Goal: Find specific page/section: Find specific page/section

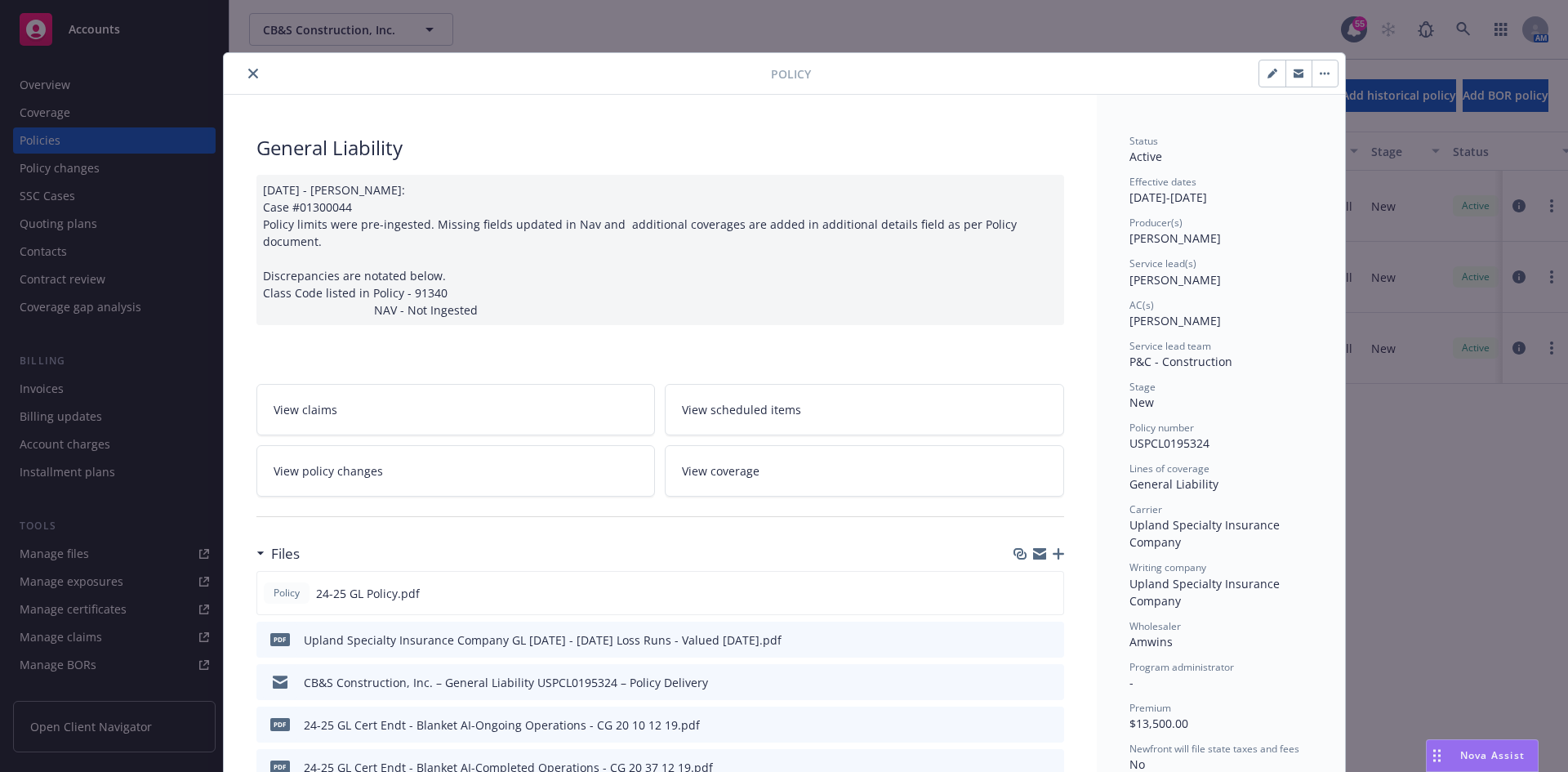
click at [248, 76] on icon "close" at bounding box center [253, 73] width 10 height 10
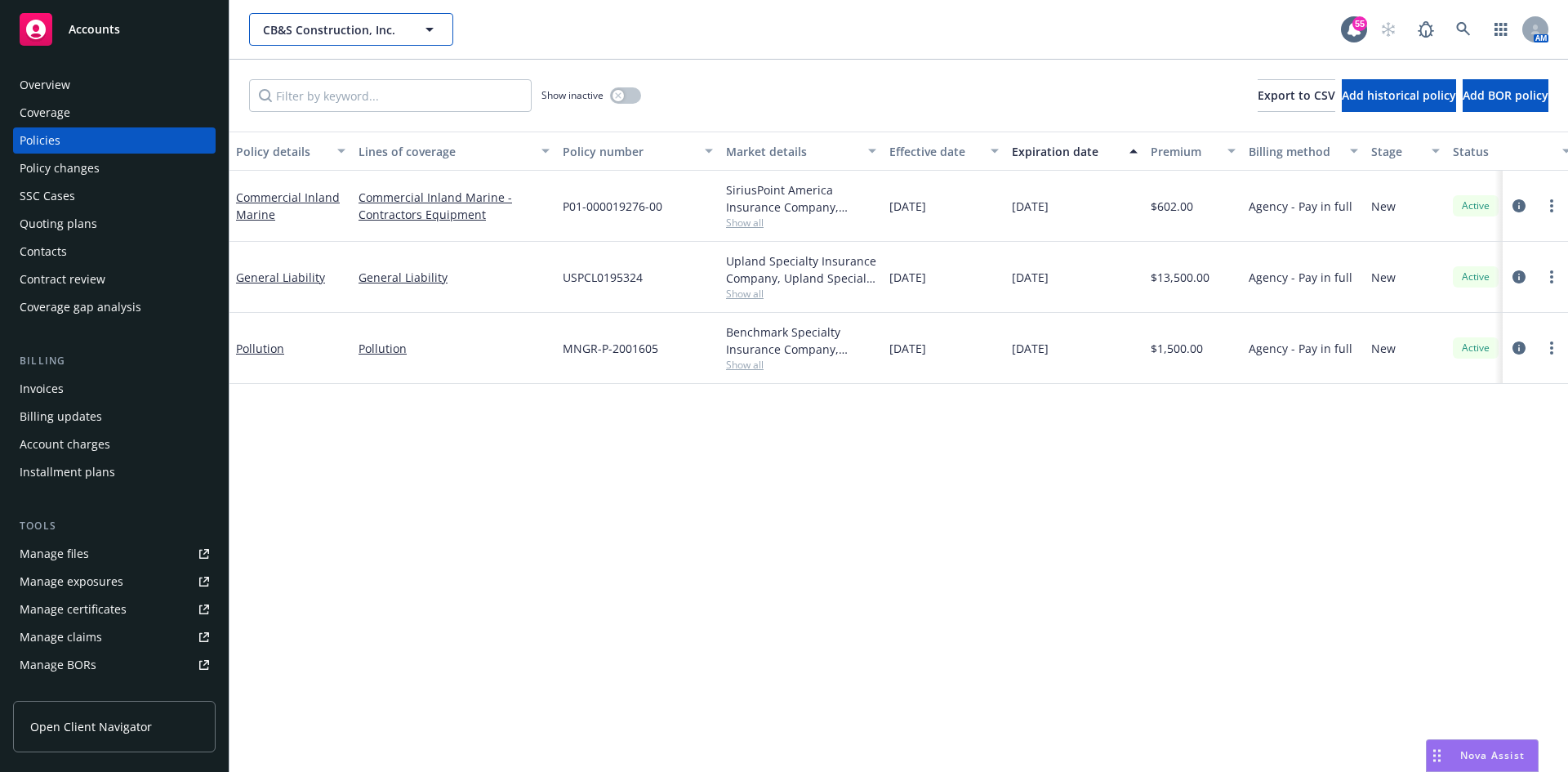
click at [319, 34] on span "CB&S Construction, Inc." at bounding box center [333, 30] width 141 height 17
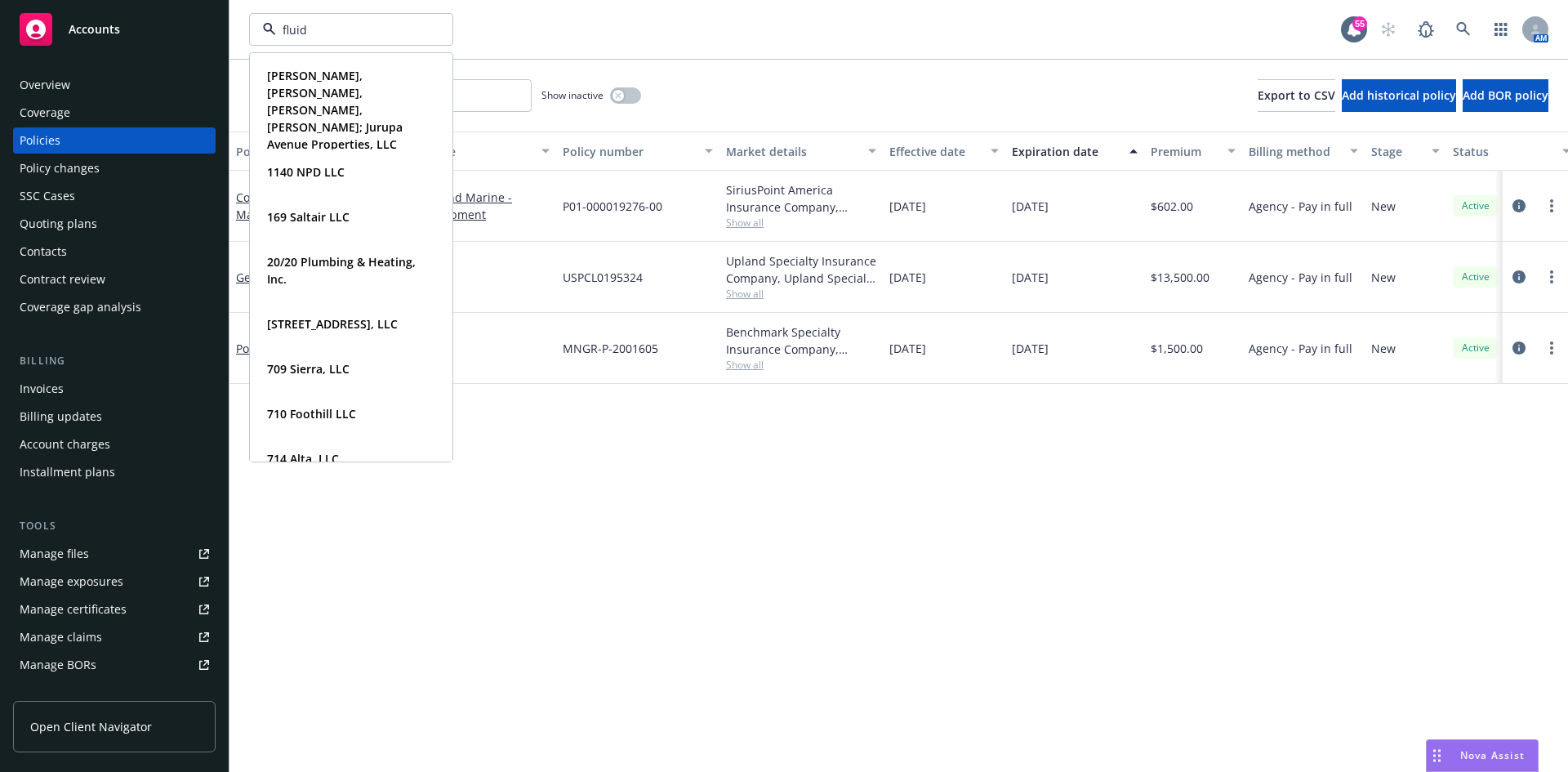
type input "fluid"
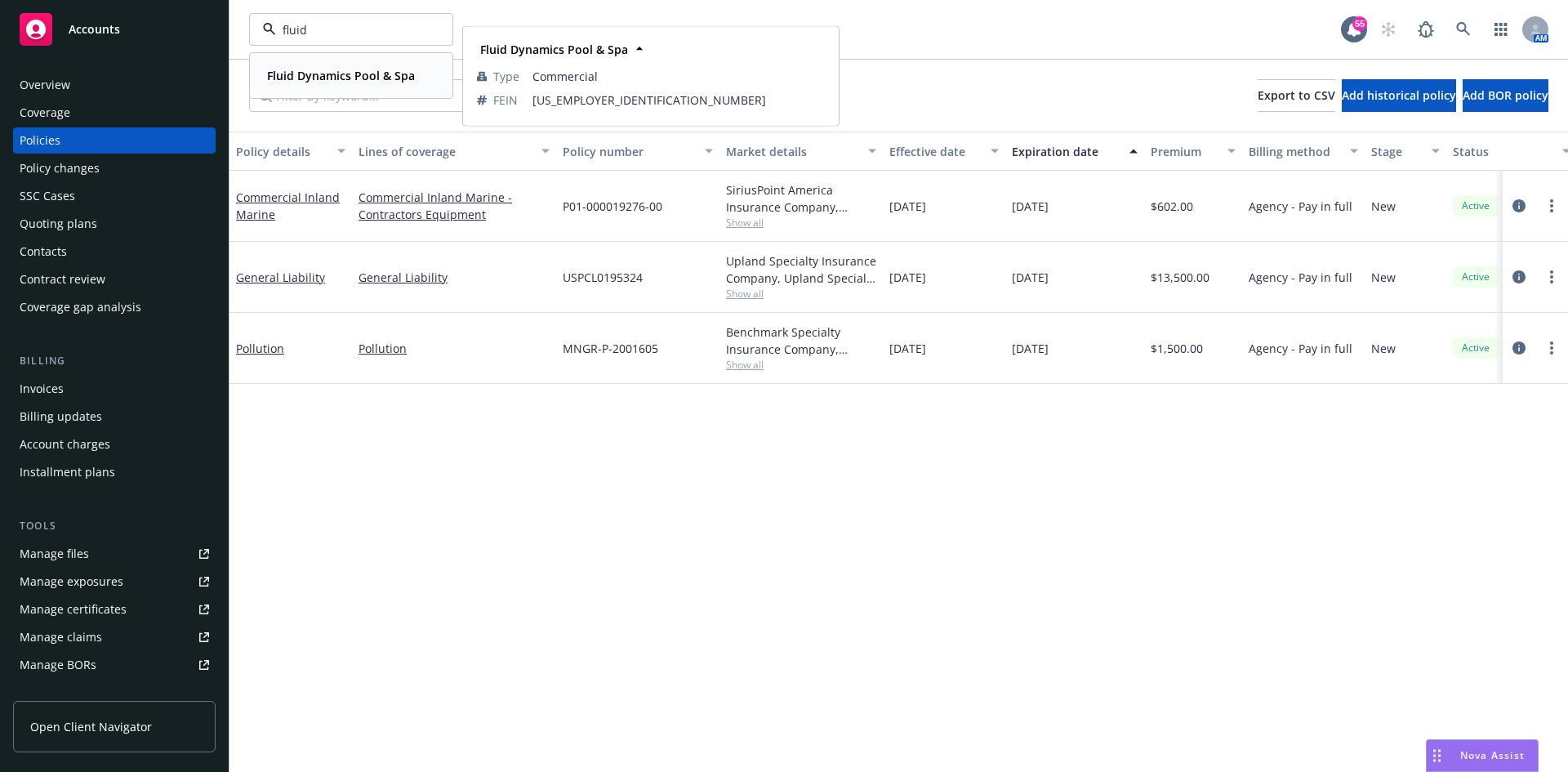
click at [335, 73] on strong "Fluid Dynamics Pool & Spa" at bounding box center [341, 75] width 148 height 16
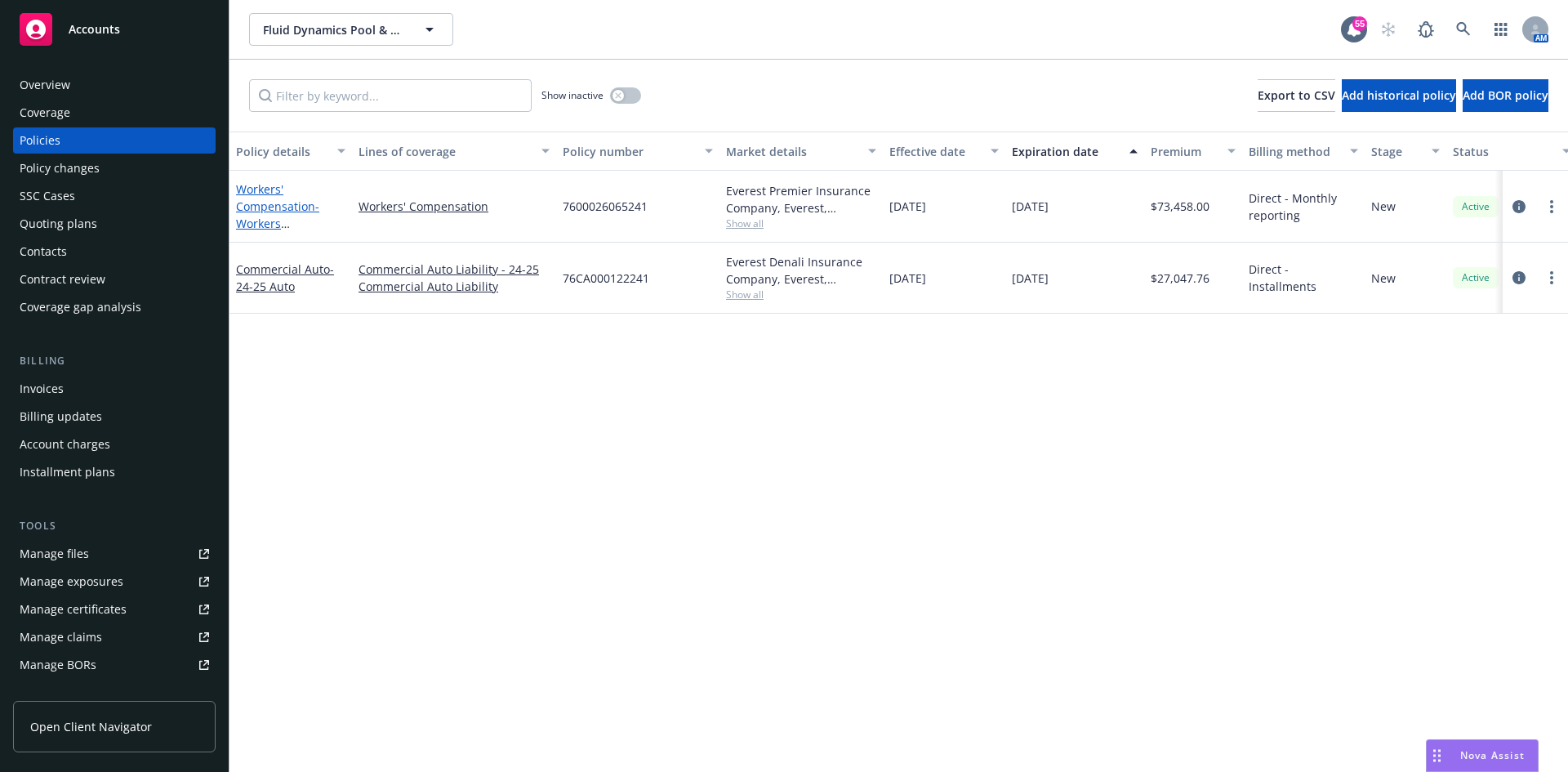
click at [282, 193] on link "Workers' Compensation - Workers Compensation 24-25 WC" at bounding box center [286, 224] width 100 height 84
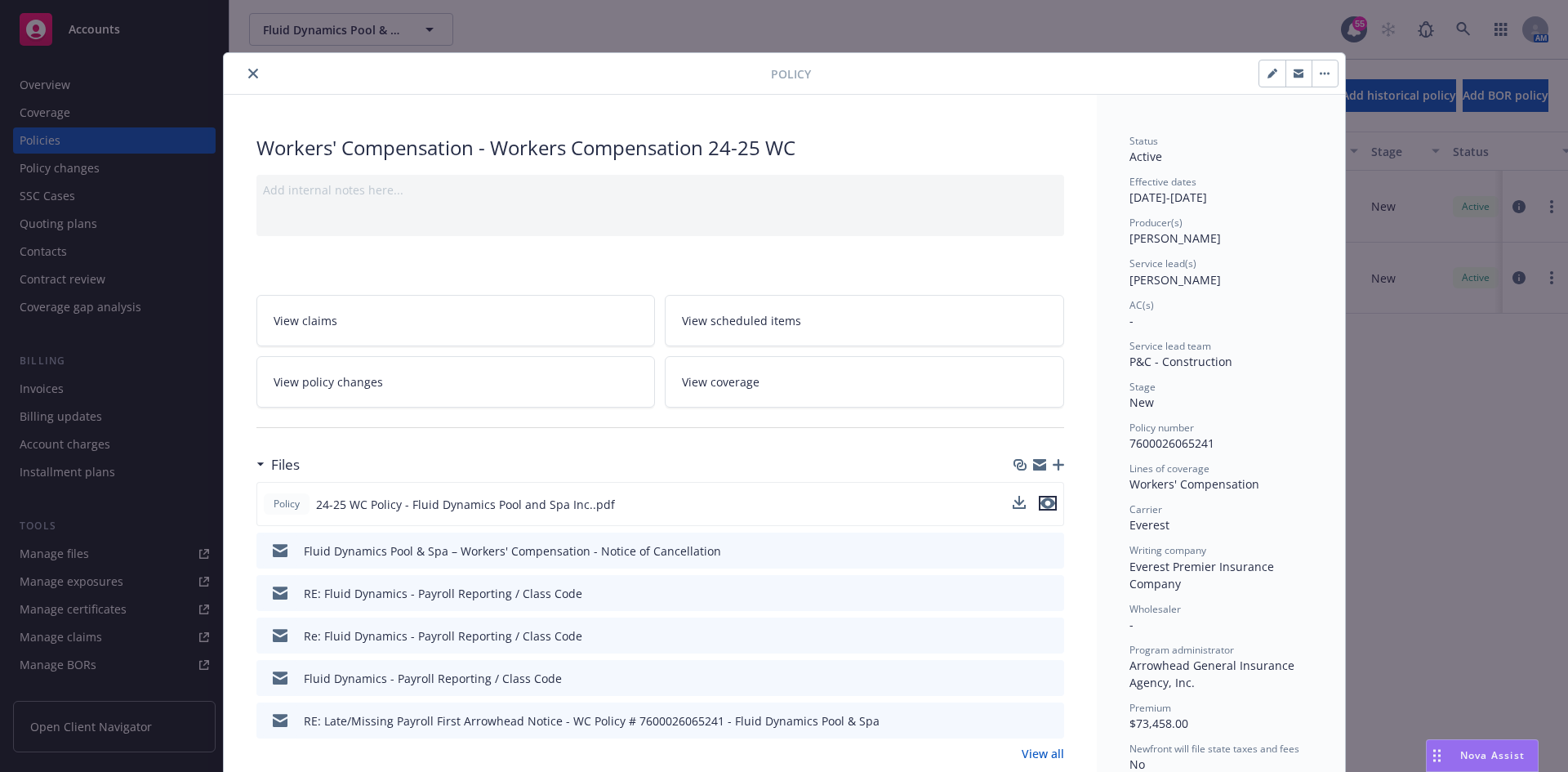
click at [1046, 508] on icon "preview file" at bounding box center [1048, 504] width 15 height 12
